Goal: Information Seeking & Learning: Learn about a topic

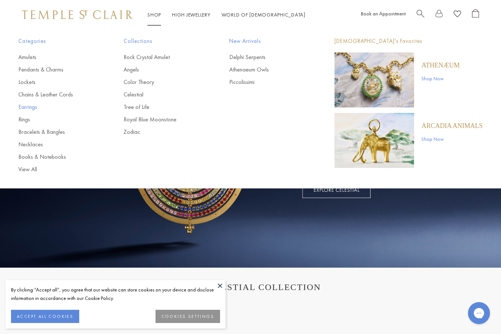
click at [30, 107] on link "Earrings" at bounding box center [56, 107] width 76 height 8
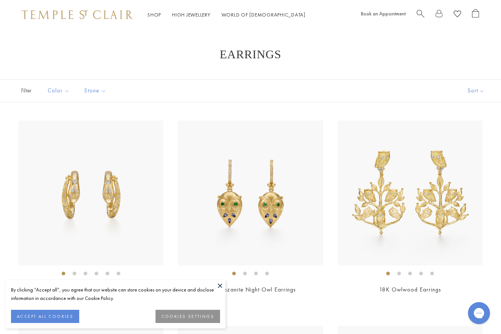
click at [476, 93] on button "Sort" at bounding box center [476, 91] width 50 height 22
click at [482, 96] on button "Sort" at bounding box center [476, 91] width 50 height 22
click at [479, 149] on button "Price, low to high" at bounding box center [466, 143] width 70 height 18
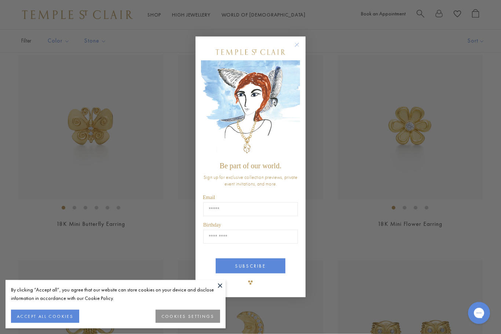
scroll to position [66, 0]
click at [298, 49] on circle "Close dialog" at bounding box center [297, 44] width 9 height 9
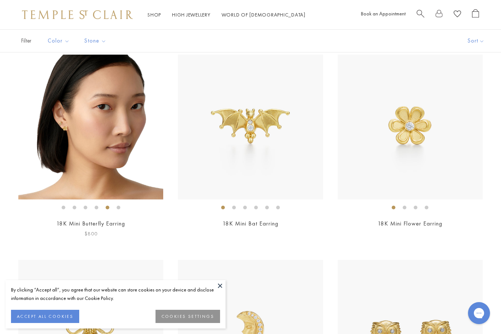
click at [53, 128] on img at bounding box center [90, 127] width 145 height 145
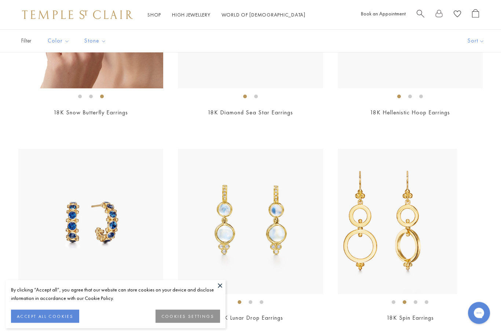
scroll to position [2645, 0]
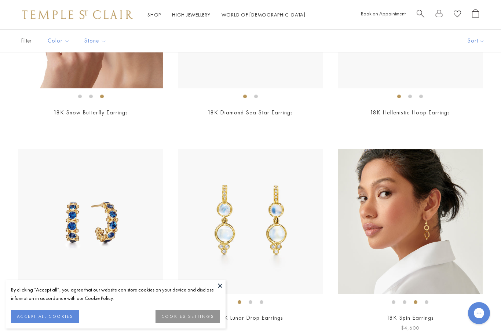
click at [447, 245] on img at bounding box center [410, 221] width 145 height 145
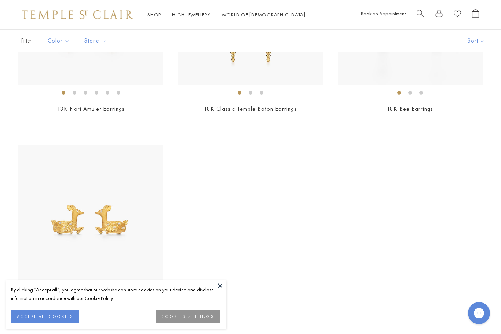
scroll to position [3582, 0]
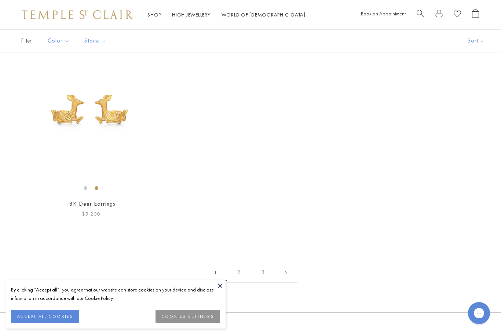
click at [57, 152] on img at bounding box center [90, 107] width 145 height 145
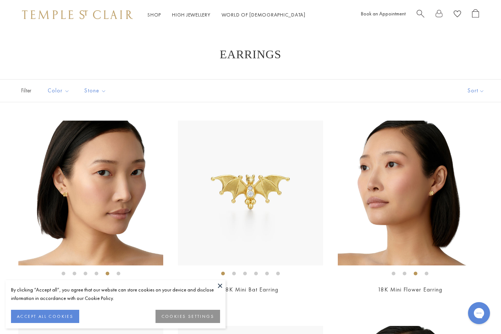
scroll to position [3606, 0]
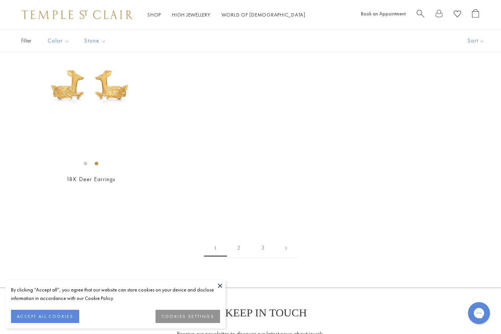
click at [231, 250] on link "2" at bounding box center [239, 248] width 24 height 20
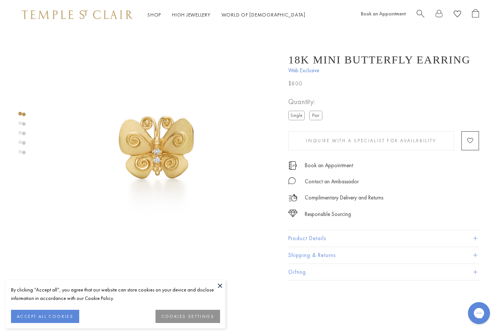
scroll to position [0, 1]
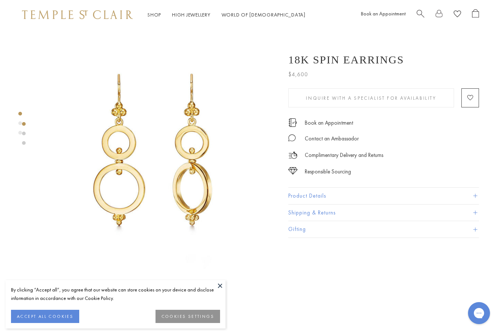
scroll to position [0, 1]
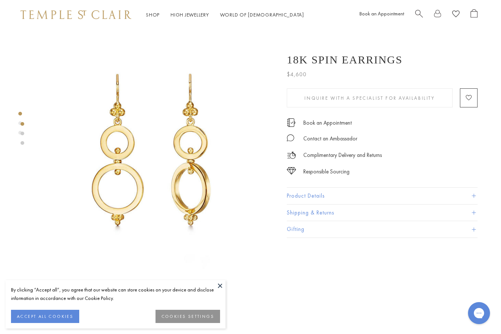
click at [86, 163] on img at bounding box center [155, 149] width 241 height 241
click at [22, 135] on link at bounding box center [23, 134] width 4 height 4
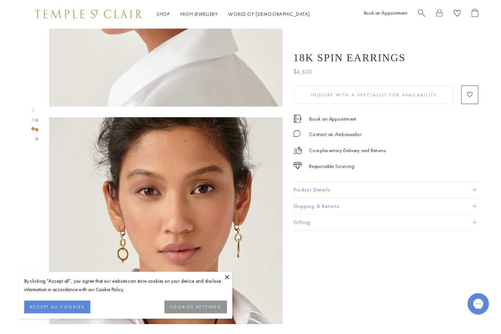
scroll to position [495, 0]
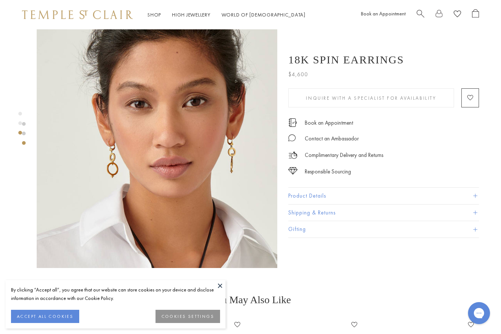
scroll to position [488, 0]
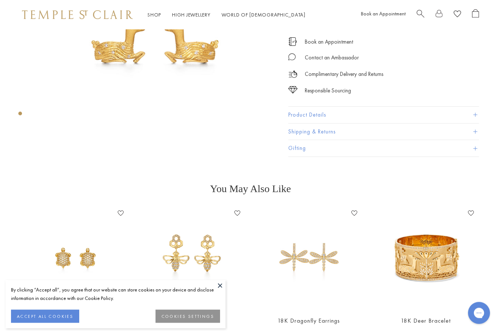
scroll to position [113, 0]
click at [84, 138] on img at bounding box center [157, 36] width 241 height 241
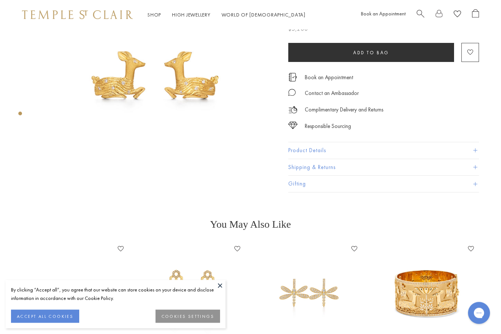
scroll to position [0, 0]
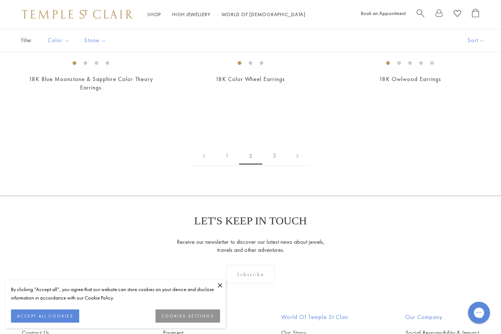
scroll to position [3296, 0]
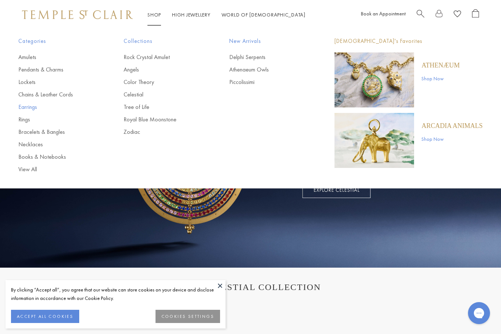
click at [28, 110] on link "Earrings" at bounding box center [56, 107] width 76 height 8
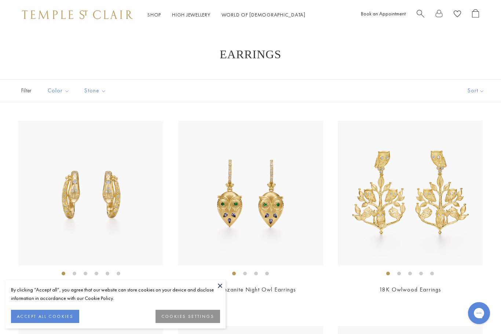
click at [479, 93] on button "Sort" at bounding box center [476, 91] width 50 height 22
click at [481, 89] on button "Sort" at bounding box center [476, 91] width 50 height 22
click at [471, 145] on button "Price, low to high" at bounding box center [466, 143] width 70 height 18
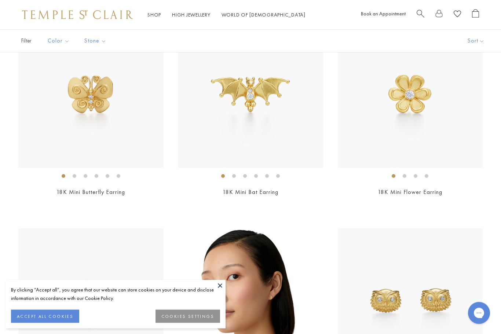
scroll to position [98, 0]
click at [204, 15] on link "High Jewellery High Jewellery" at bounding box center [191, 14] width 39 height 7
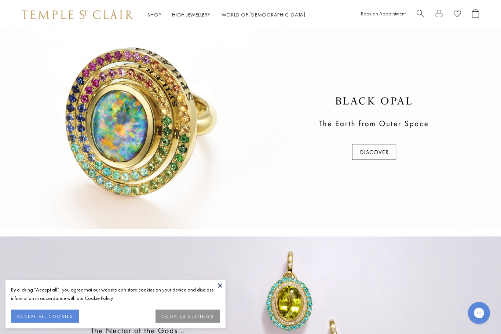
scroll to position [207, 0]
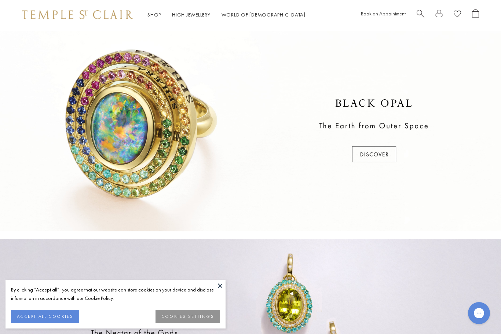
click at [107, 150] on div at bounding box center [250, 131] width 501 height 201
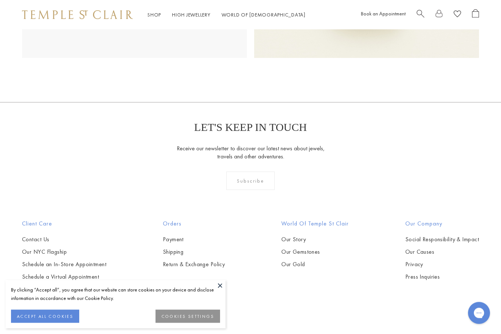
scroll to position [420, 0]
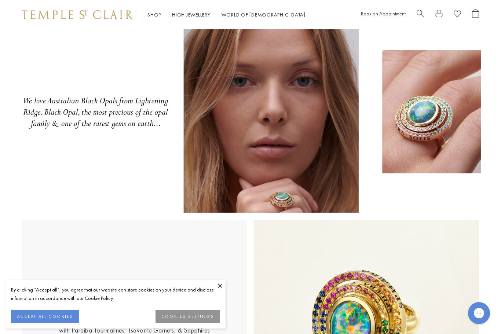
scroll to position [25, 0]
